Goal: Information Seeking & Learning: Learn about a topic

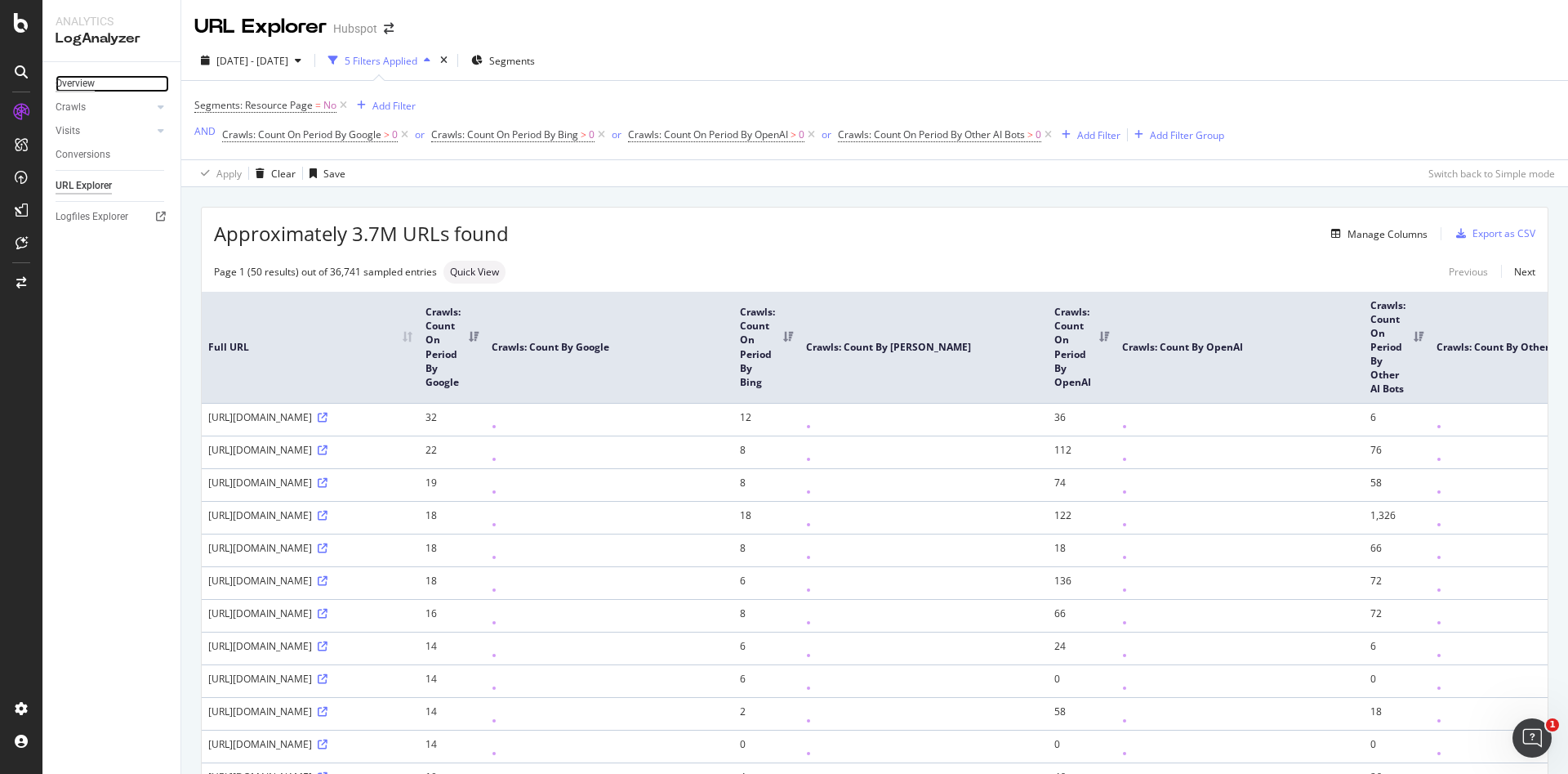
click at [80, 83] on div "Overview" at bounding box center [74, 84] width 39 height 17
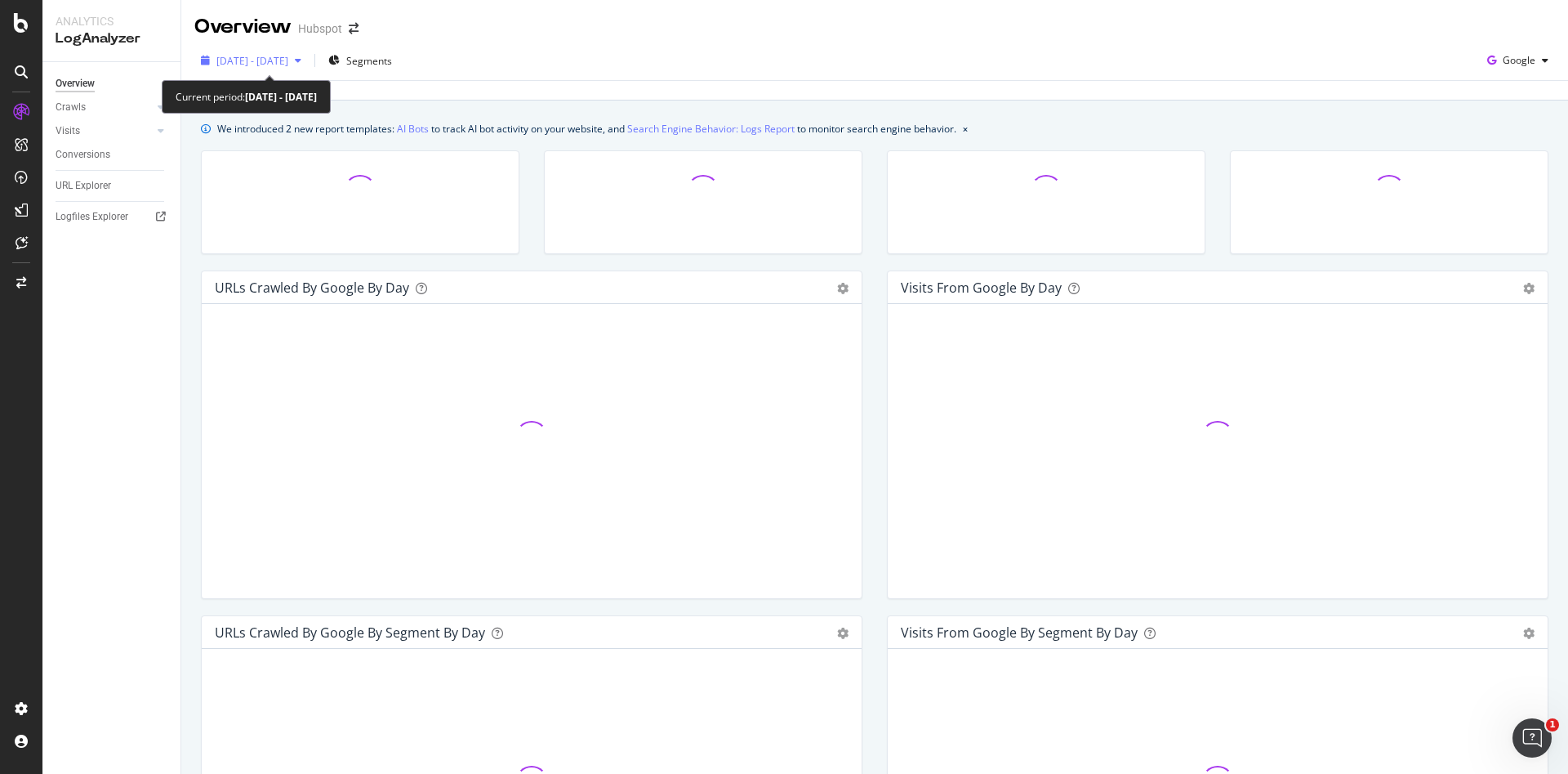
click at [308, 65] on div "button" at bounding box center [298, 60] width 20 height 10
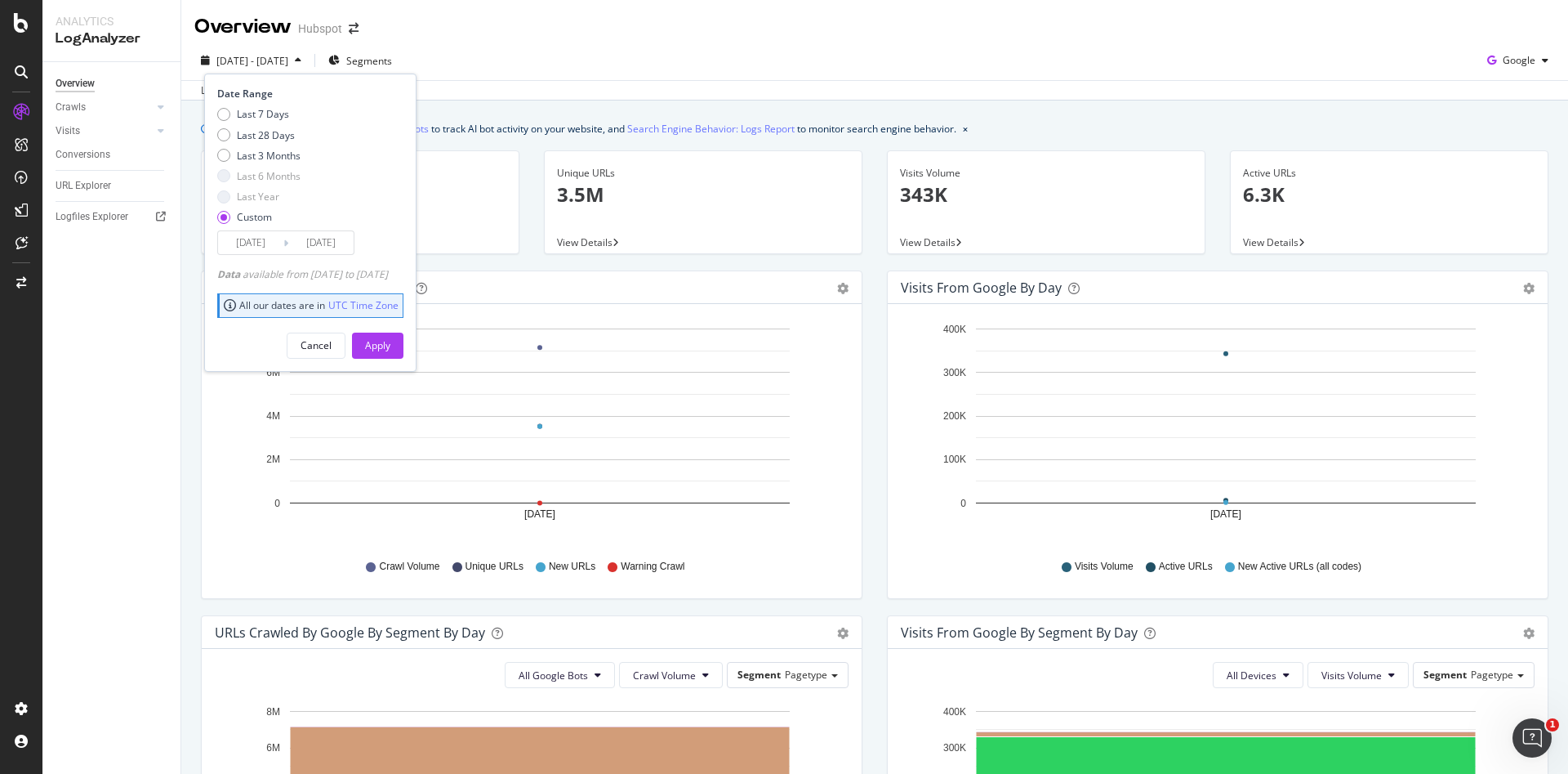
click at [261, 123] on div "Last 7 Days Last 28 Days Last 3 Months Last 6 Months Last Year Custom" at bounding box center [260, 169] width 84 height 124
click at [250, 119] on div "Last 7 Days" at bounding box center [262, 114] width 52 height 14
type input "2025/08/16"
type input "2025/08/22"
click at [391, 345] on div "Apply" at bounding box center [377, 345] width 26 height 14
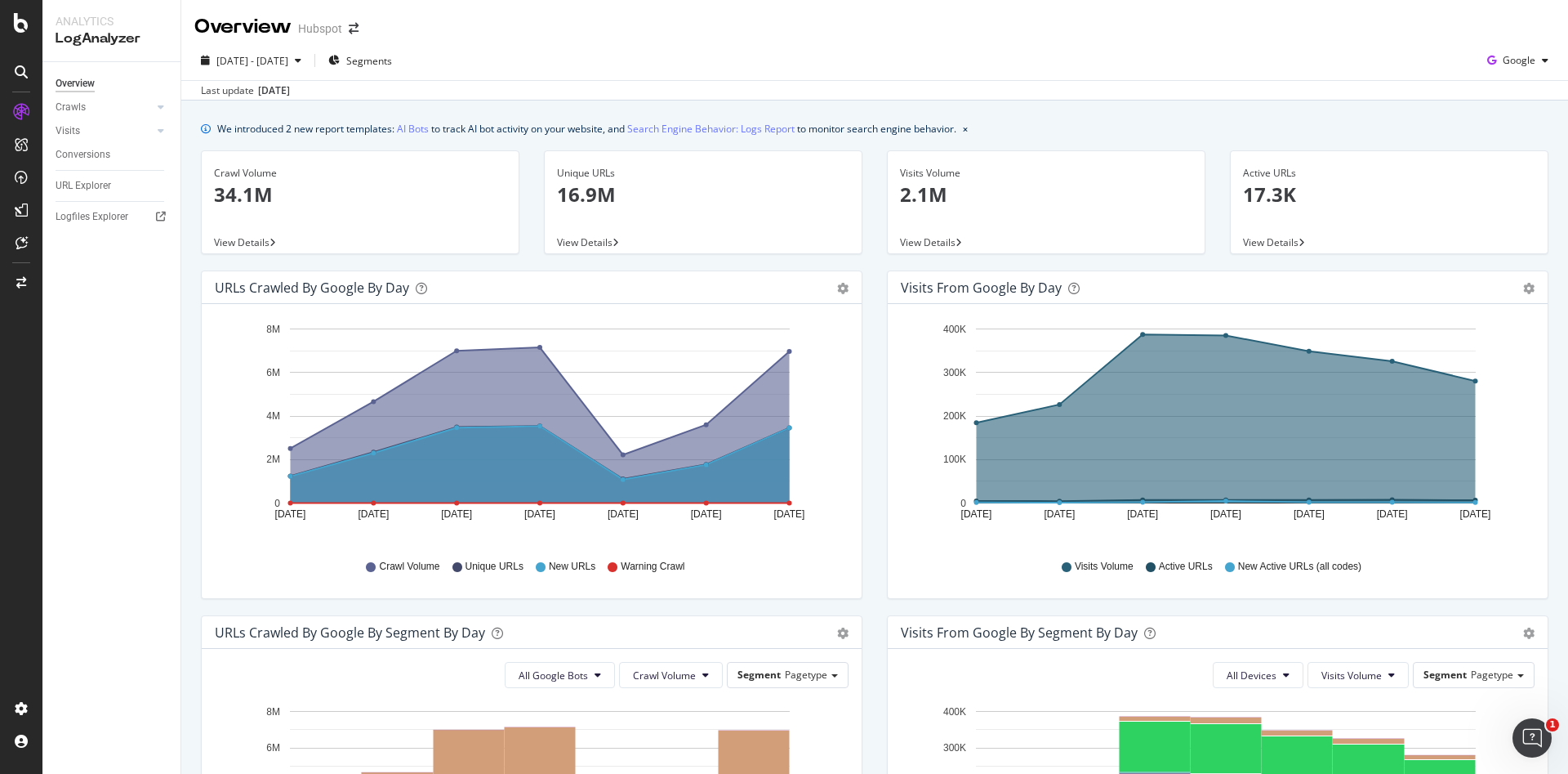
click at [875, 438] on div "Visits from Google by day Area Table Hold CTRL while clicking to filter the rep…" at bounding box center [1218, 442] width 687 height 345
click at [416, 127] on link "AI Bots" at bounding box center [413, 128] width 32 height 17
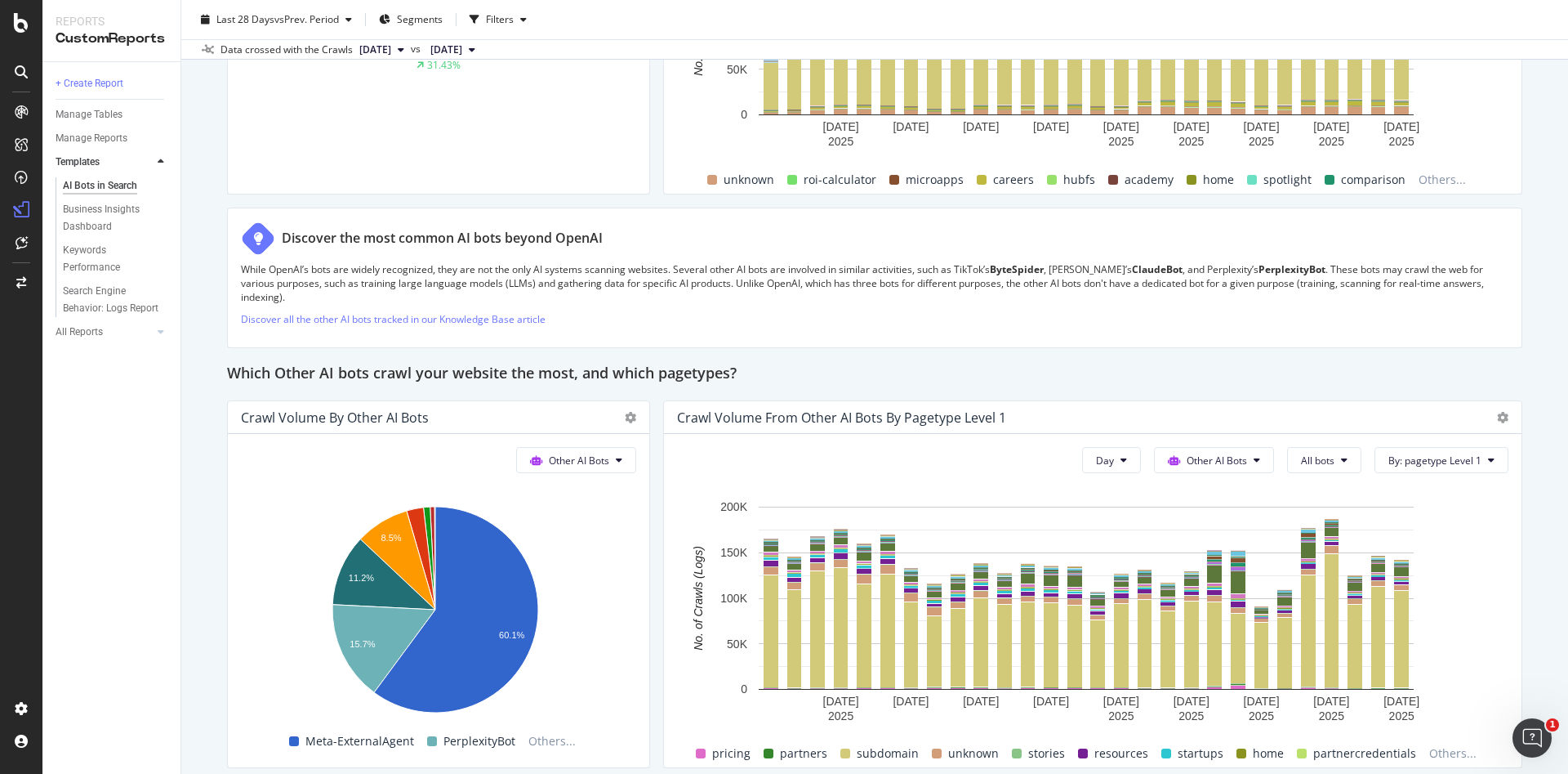
scroll to position [2092, 0]
